Goal: Task Accomplishment & Management: Complete application form

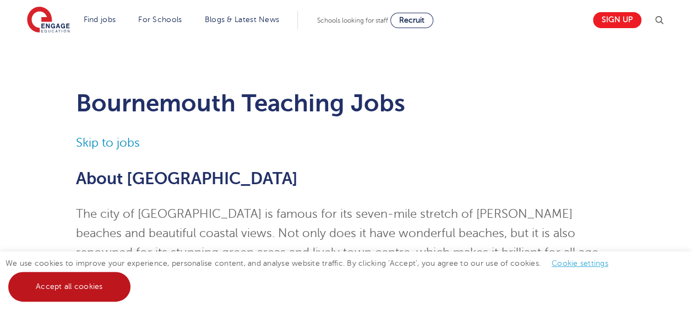
click at [57, 288] on link "Accept all cookies" at bounding box center [69, 287] width 122 height 30
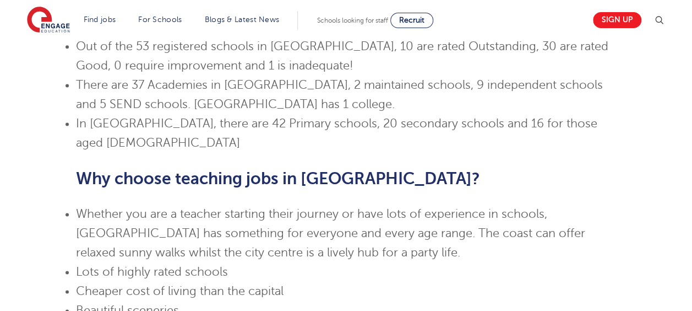
scroll to position [716, 0]
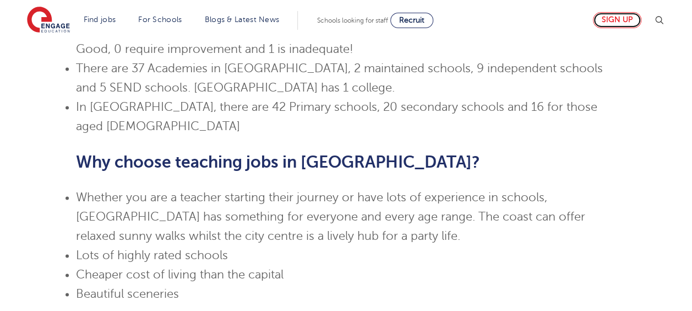
click at [625, 23] on link "Sign up" at bounding box center [617, 20] width 48 height 16
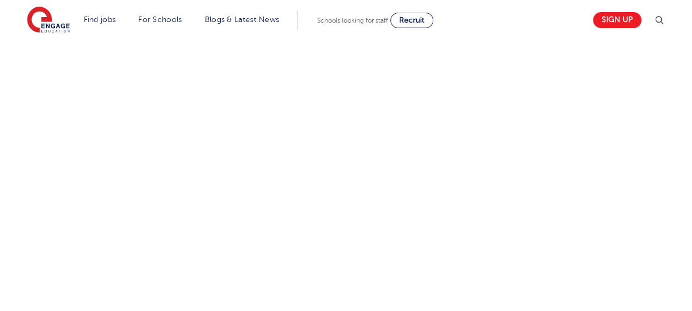
scroll to position [724, 0]
click at [531, 126] on div "Let us know more about you!" at bounding box center [346, 38] width 668 height 686
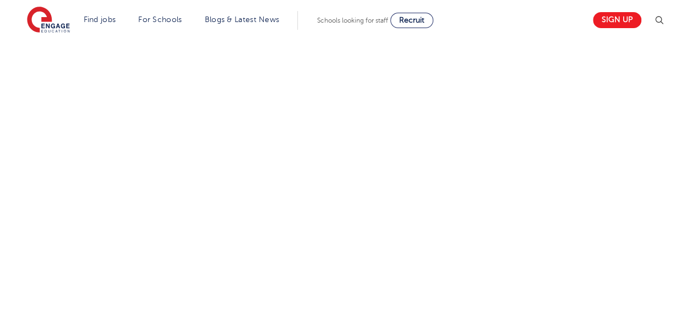
click at [556, 173] on div "Let us know more about you!" at bounding box center [346, 164] width 668 height 497
